Goal: Information Seeking & Learning: Learn about a topic

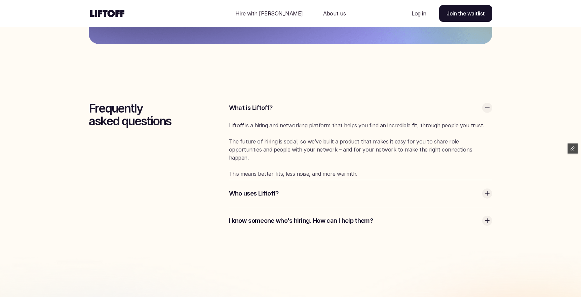
scroll to position [1794, 0]
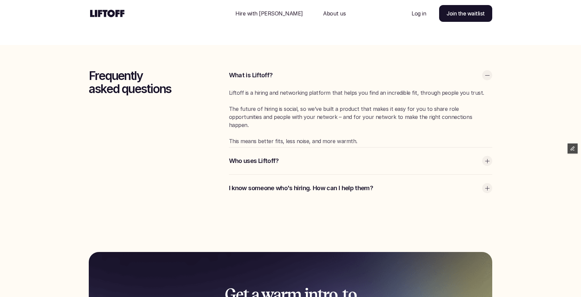
scroll to position [1385, 0]
